Goal: Check status

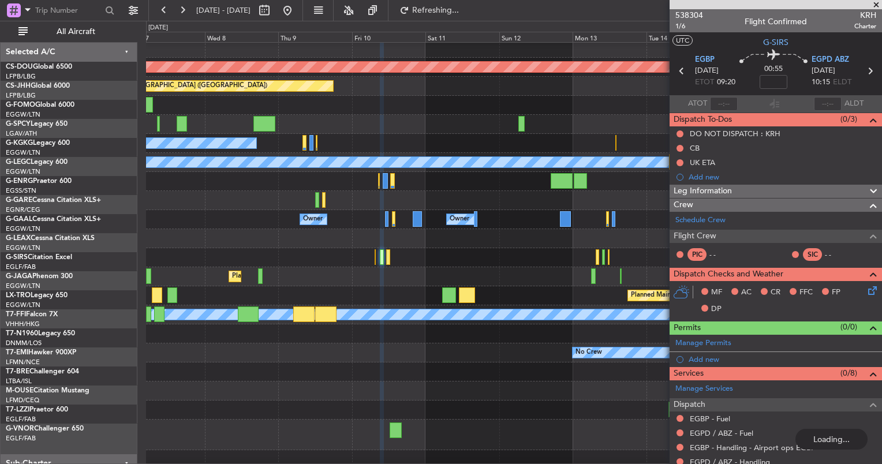
scroll to position [4, 0]
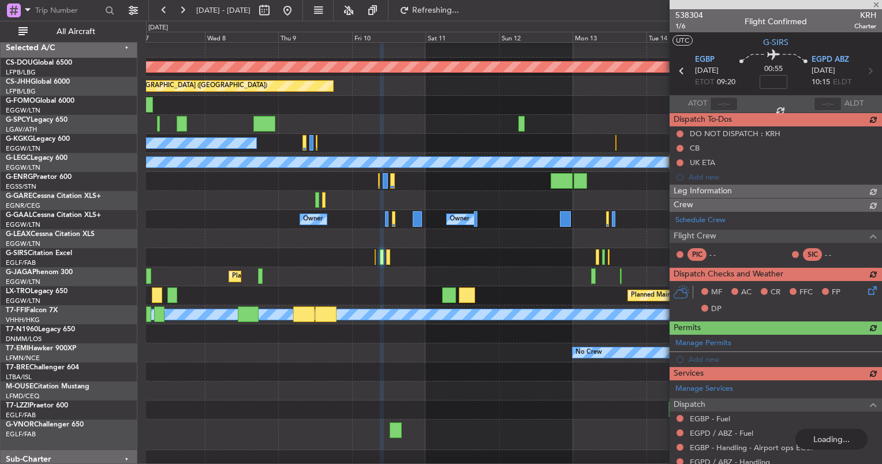
click at [452, 254] on div "Planned Maint London ([GEOGRAPHIC_DATA]) Planned Maint [GEOGRAPHIC_DATA] ([GEOG…" at bounding box center [513, 263] width 735 height 449
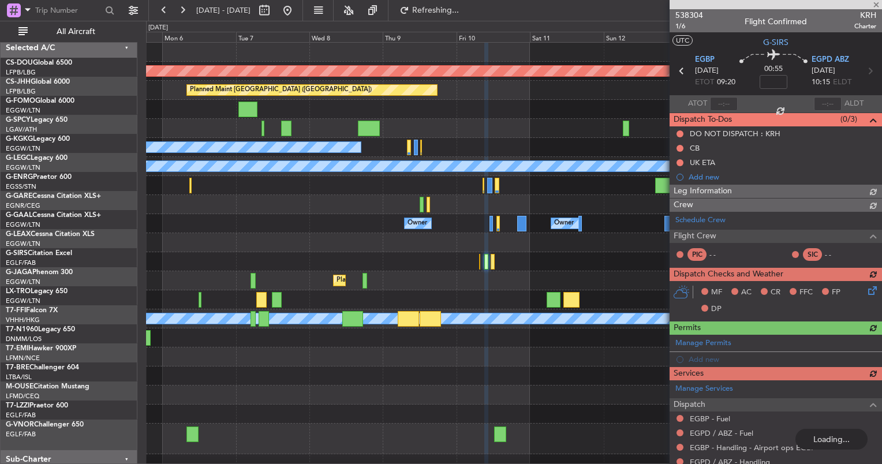
scroll to position [0, 0]
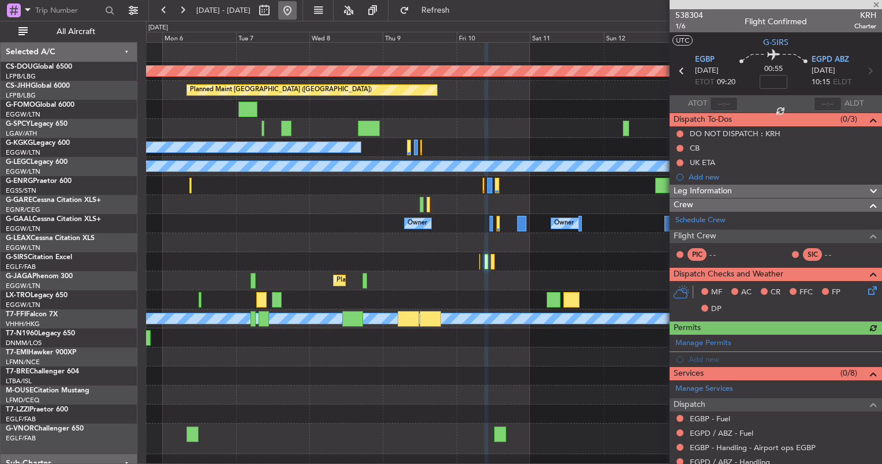
click at [297, 9] on button at bounding box center [287, 10] width 18 height 18
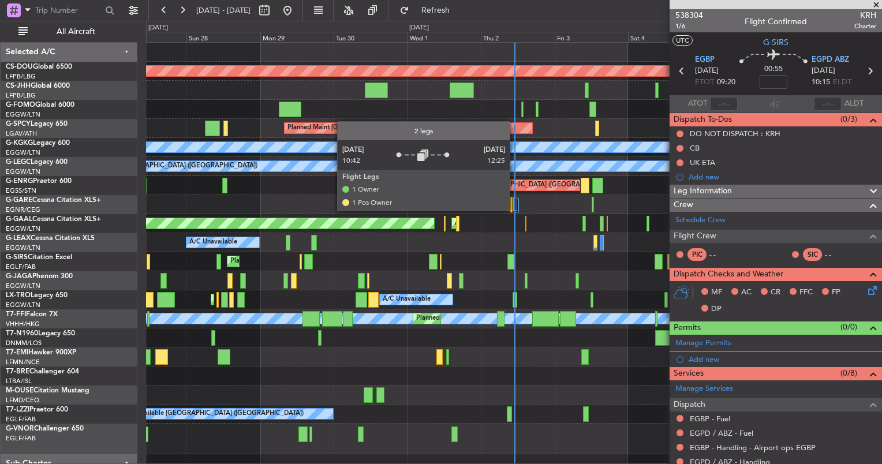
click at [515, 210] on div at bounding box center [515, 204] width 4 height 14
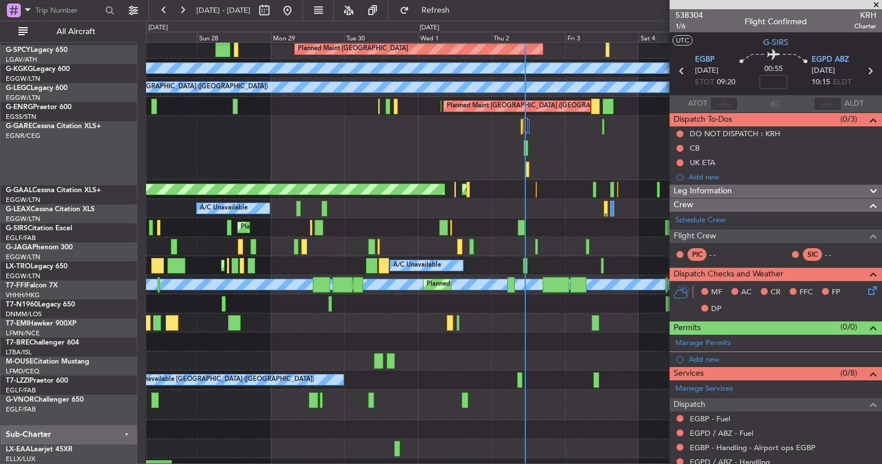
scroll to position [92, 0]
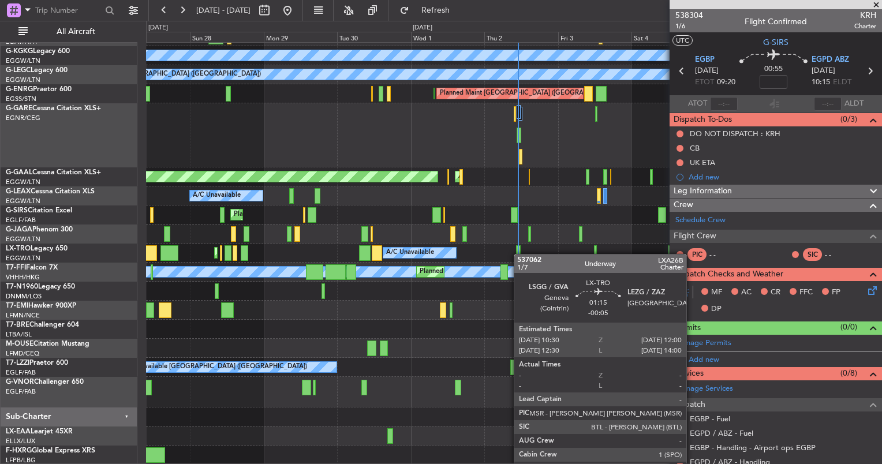
click at [519, 247] on div "Planned Maint [GEOGRAPHIC_DATA] A/C Unavailable [GEOGRAPHIC_DATA] (Ataturk) A/C…" at bounding box center [513, 207] width 735 height 513
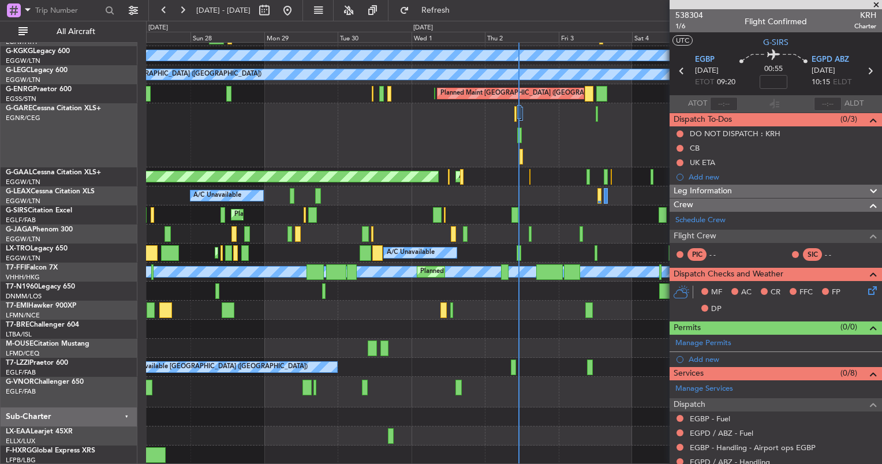
scroll to position [136, 0]
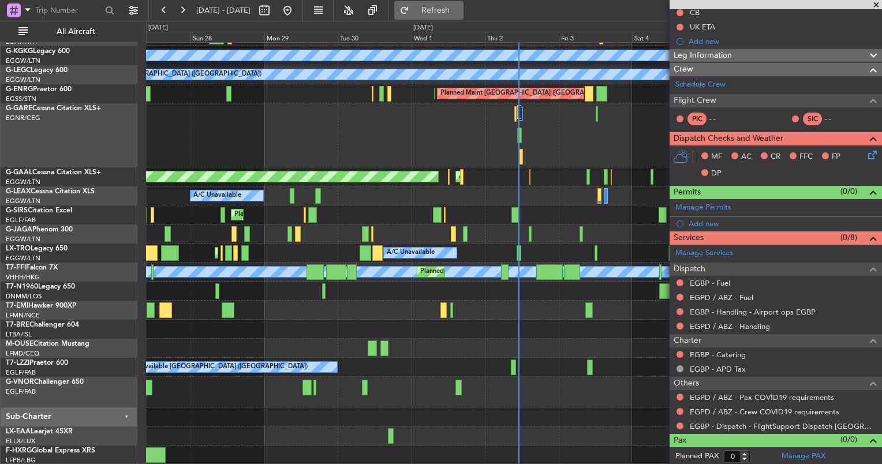
click at [454, 3] on button "Refresh" at bounding box center [428, 10] width 69 height 18
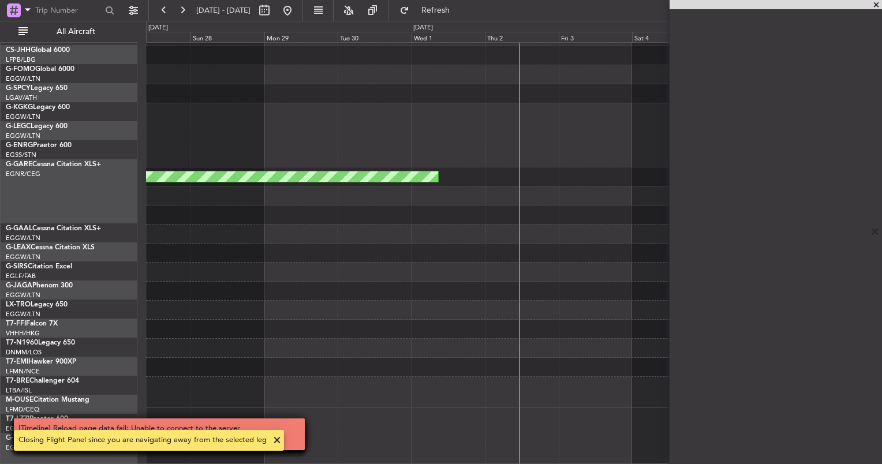
scroll to position [1, 0]
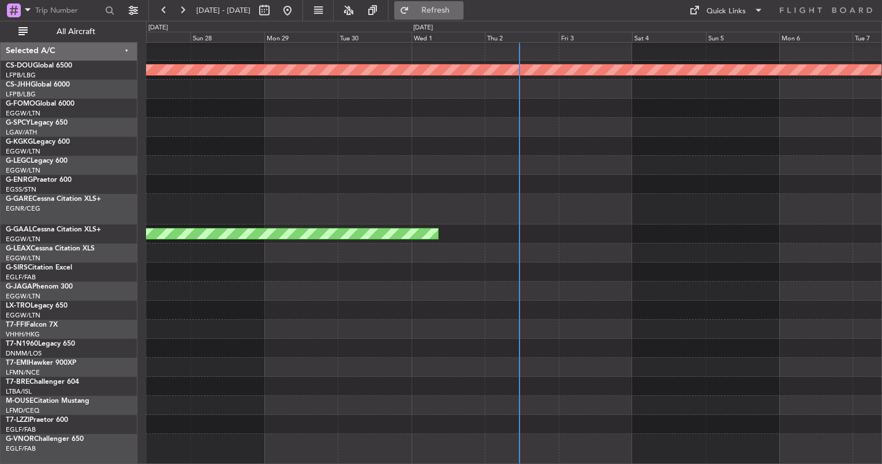
click at [450, 9] on span "Refresh" at bounding box center [435, 10] width 48 height 8
click at [469, 0] on fb-refresh-button "Refresh" at bounding box center [428, 10] width 81 height 21
